Goal: Task Accomplishment & Management: Manage account settings

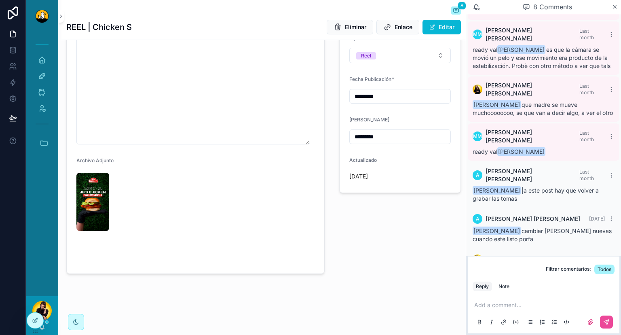
scroll to position [333, 0]
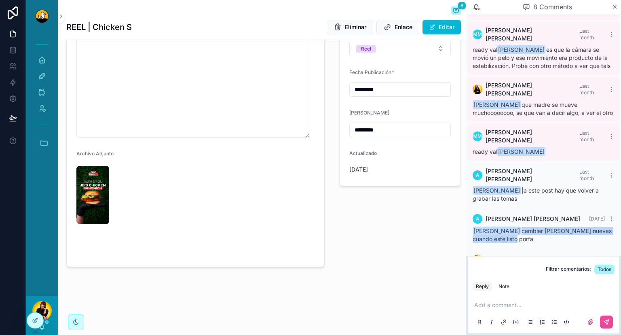
drag, startPoint x: 559, startPoint y: 211, endPoint x: 552, endPoint y: 201, distance: 11.7
click at [552, 227] on div "Jose Humberto Blanco Trejo cambiar a tomas nuevas cuando esté listo porfa" at bounding box center [543, 235] width 142 height 16
click at [552, 227] on span "Jose Humberto Blanco Trejo cambiar a tomas nuevas cuando esté listo porfa" at bounding box center [541, 234] width 139 height 15
drag, startPoint x: 552, startPoint y: 201, endPoint x: 560, endPoint y: 206, distance: 8.9
click at [560, 227] on div "Jose Humberto Blanco Trejo cambiar a tomas nuevas cuando esté listo porfa" at bounding box center [543, 235] width 142 height 16
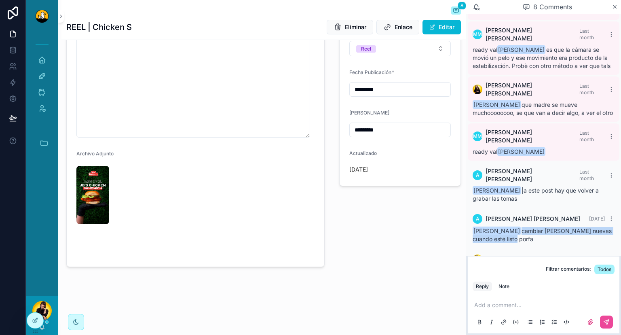
click at [553, 227] on span "Jose Humberto Blanco Trejo cambiar a tomas nuevas cuando esté listo porfa" at bounding box center [541, 234] width 139 height 15
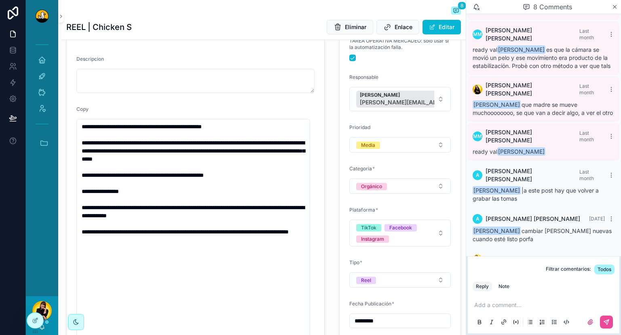
scroll to position [0, 0]
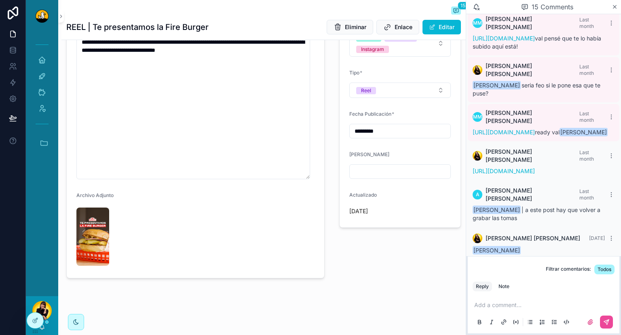
scroll to position [285, 0]
